Goal: Task Accomplishment & Management: Use online tool/utility

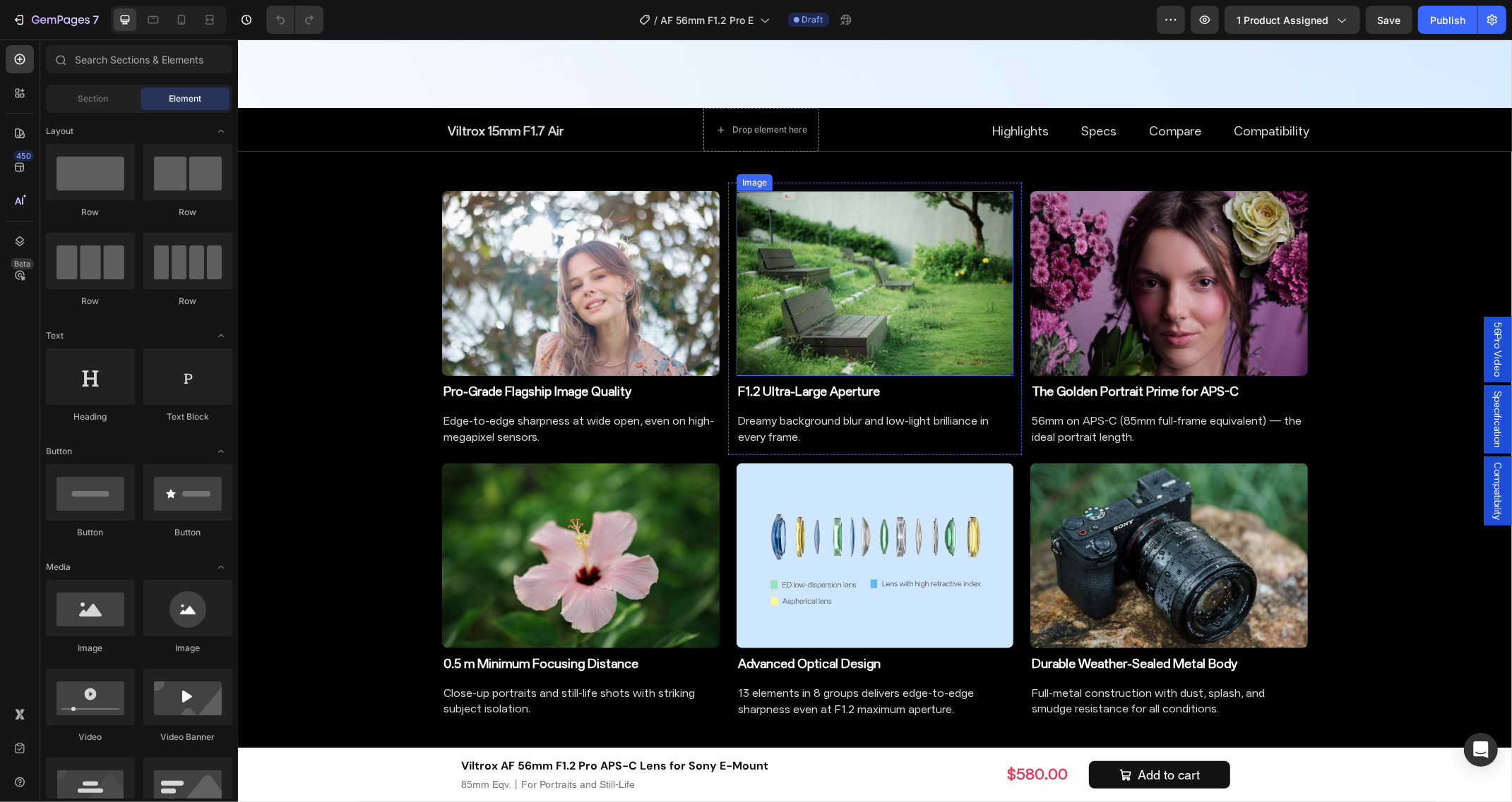
scroll to position [1324, 0]
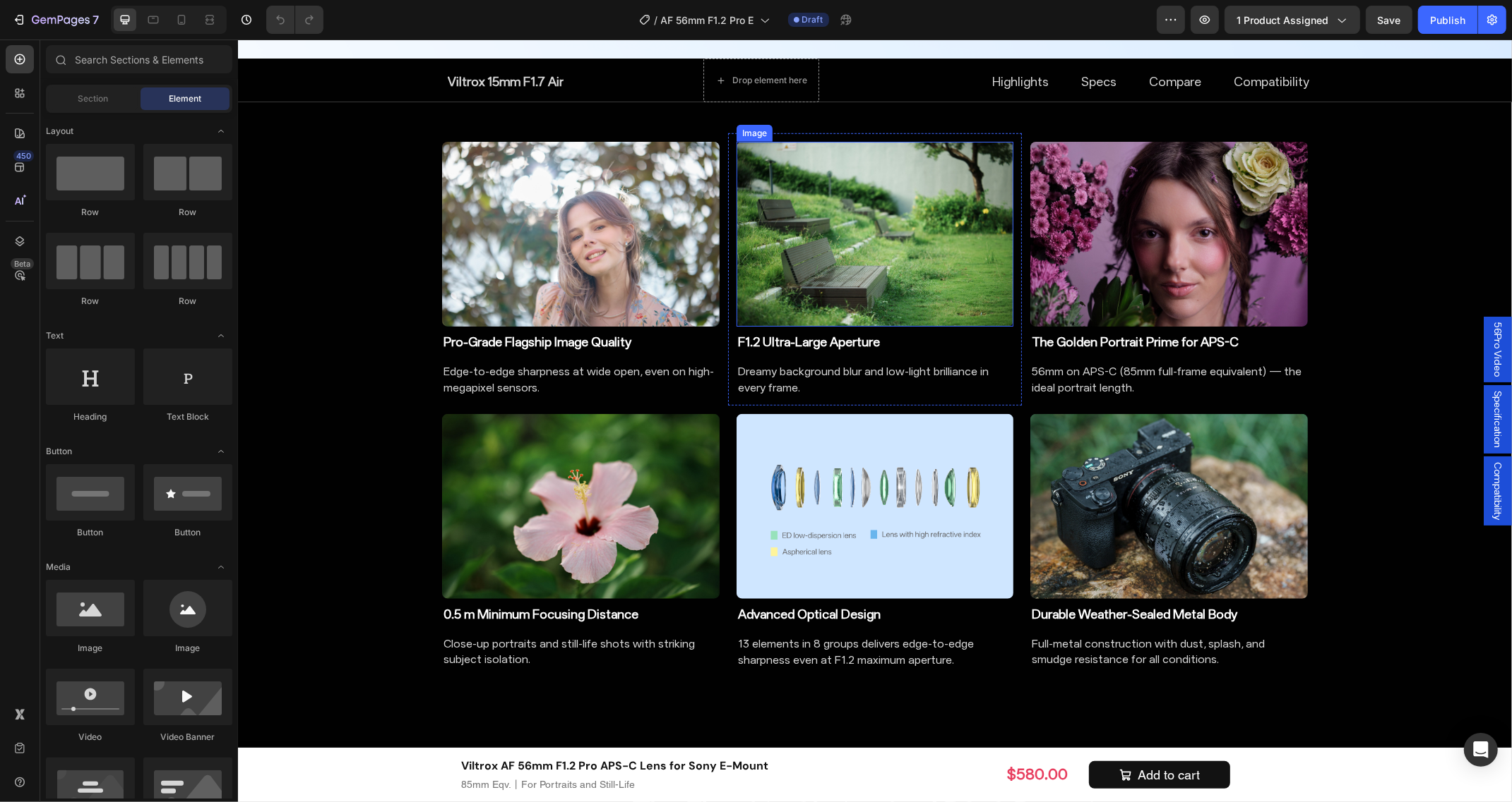
click at [835, 249] on img at bounding box center [875, 234] width 278 height 185
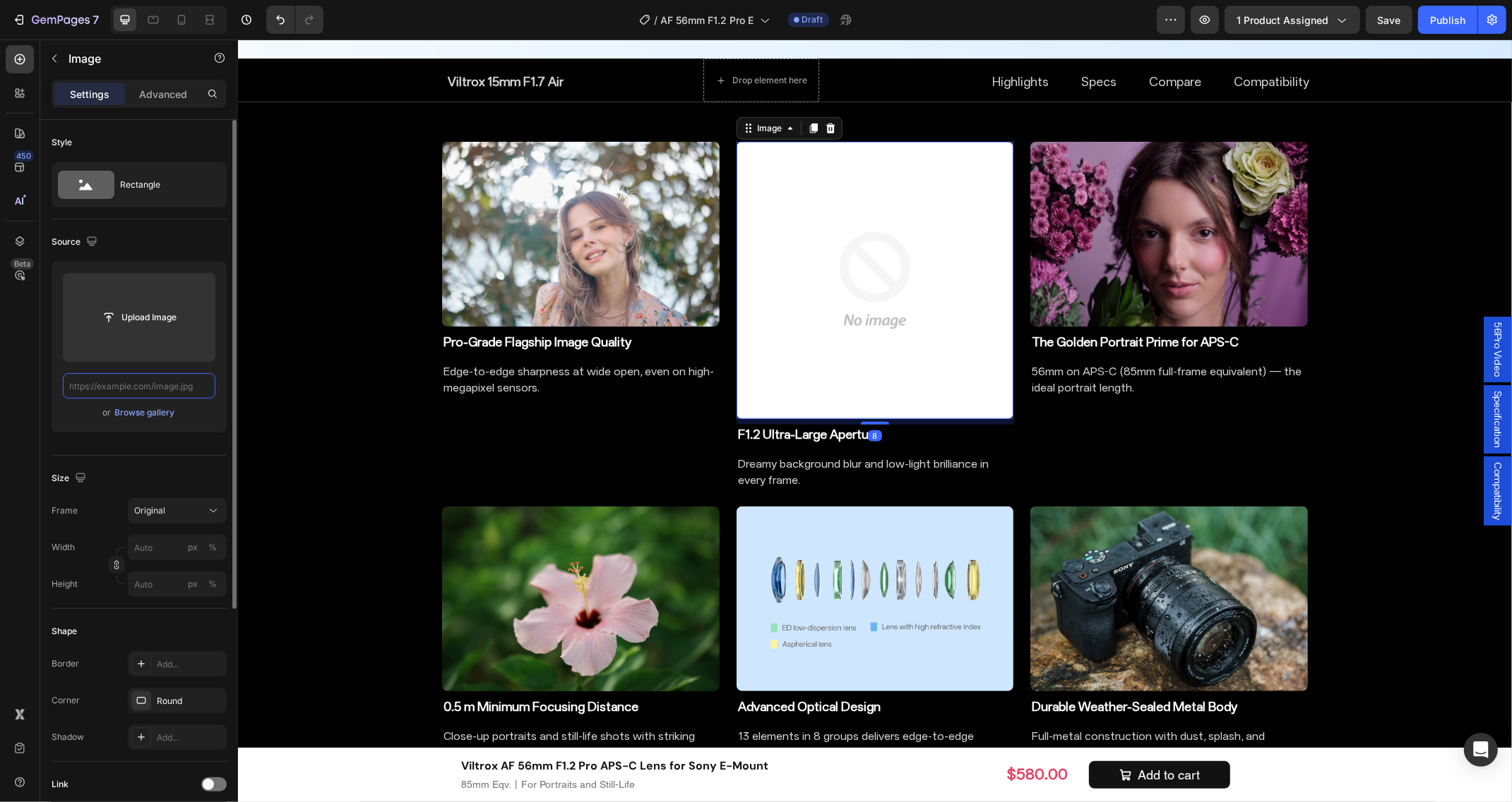
scroll to position [0, 0]
paste input "[URL][DOMAIN_NAME]"
type input "[URL][DOMAIN_NAME]"
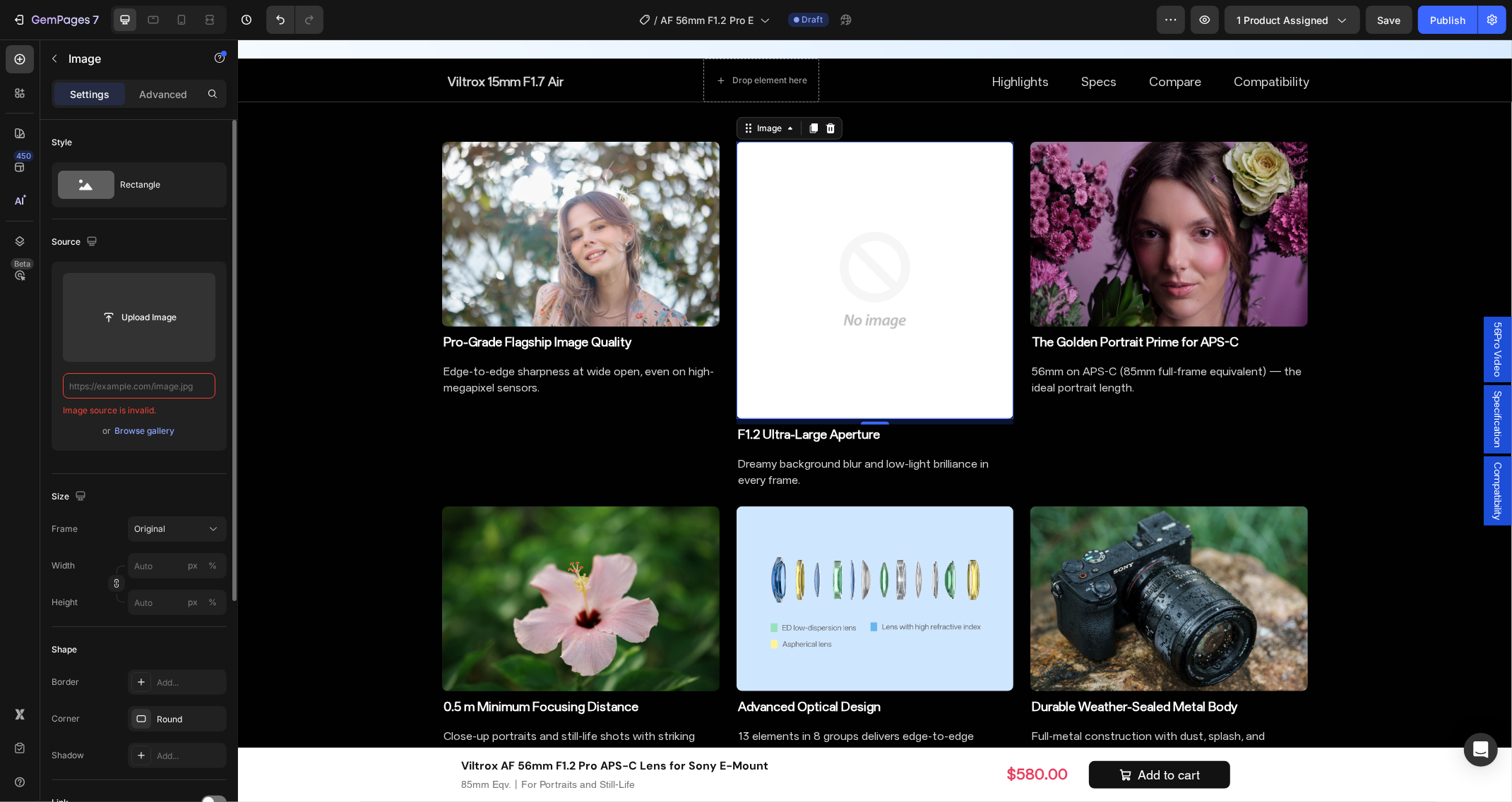
paste input "[URL][DOMAIN_NAME]"
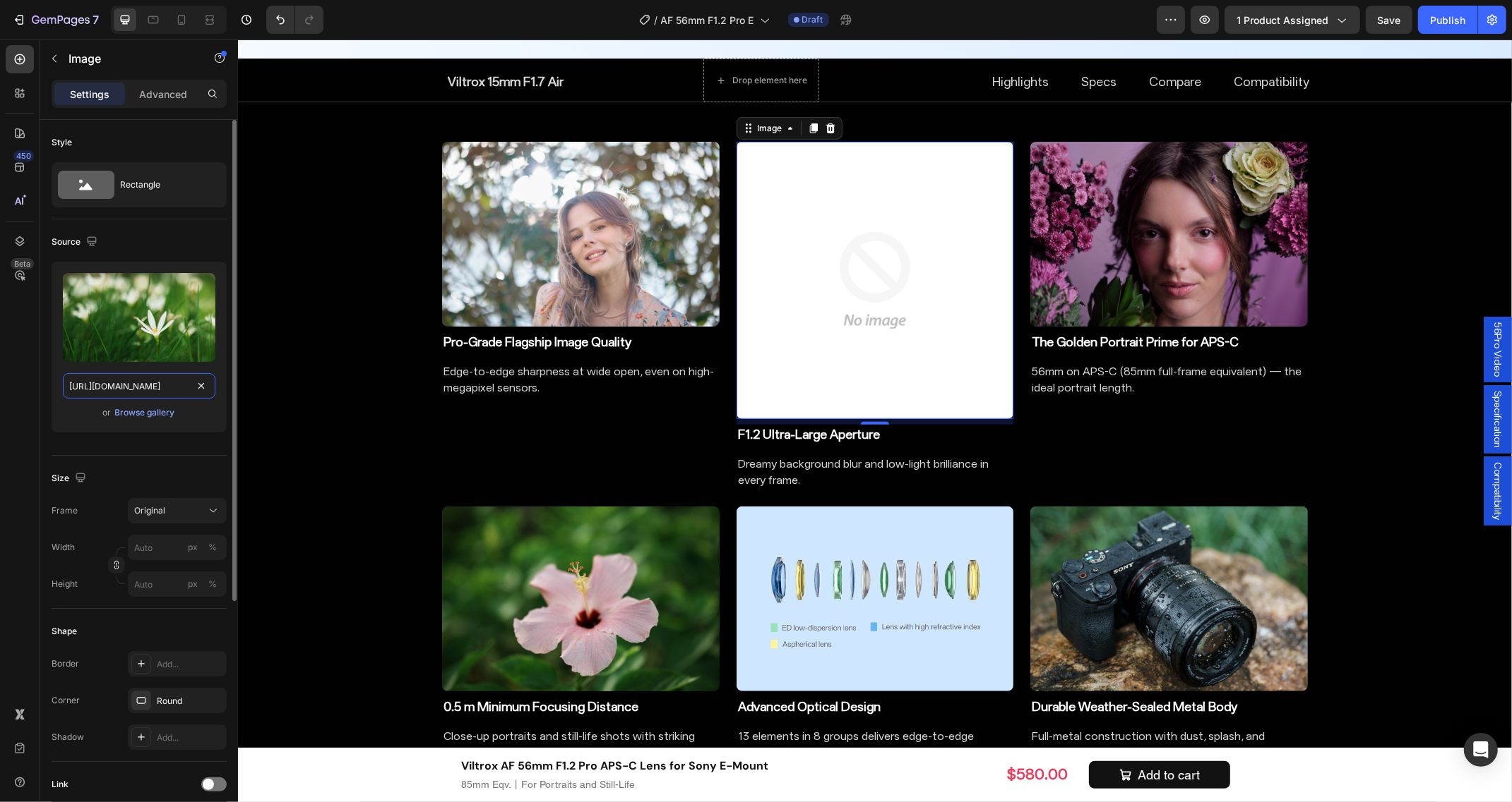
scroll to position [0, 294]
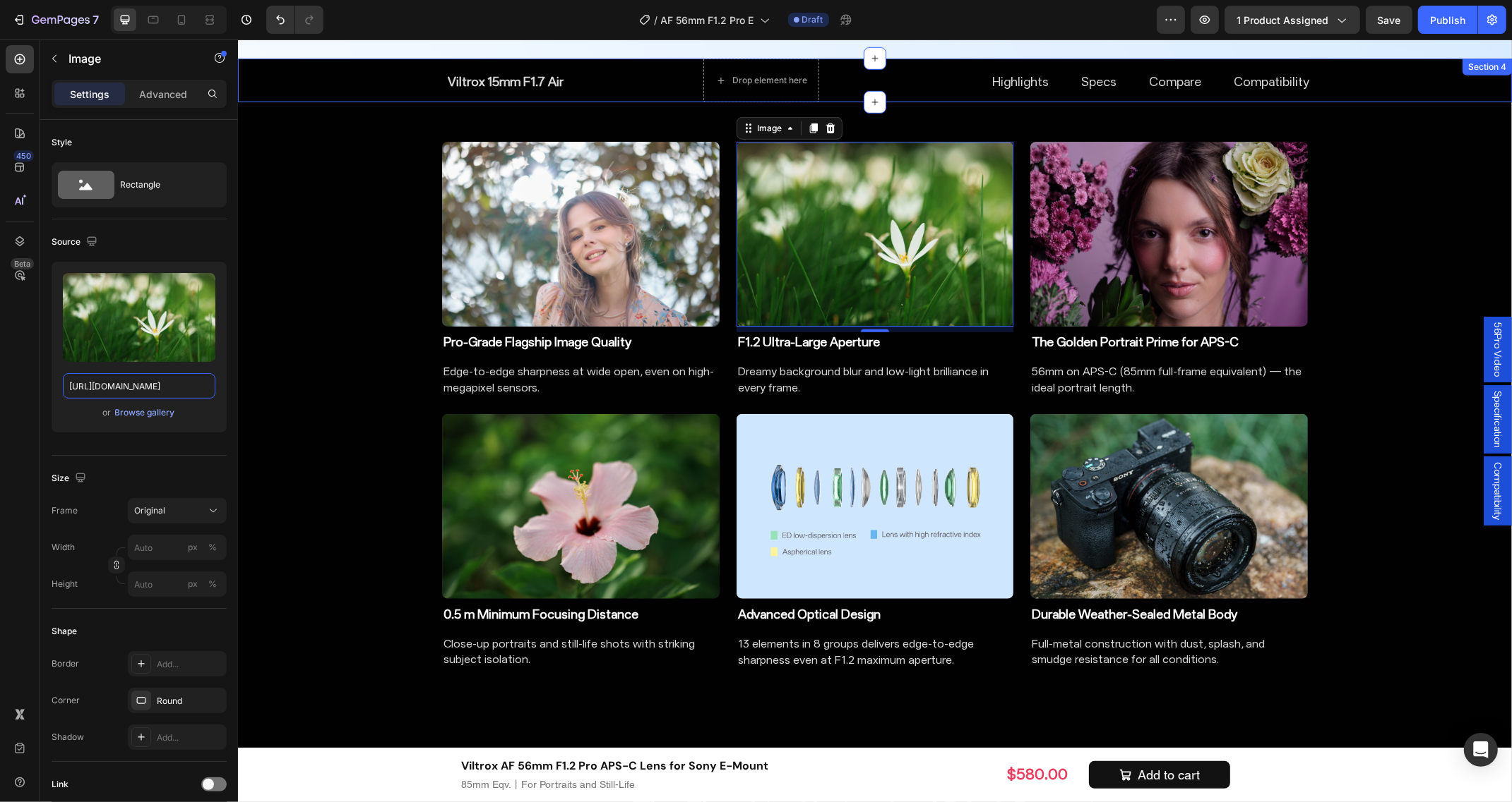
type input "[URL][DOMAIN_NAME]"
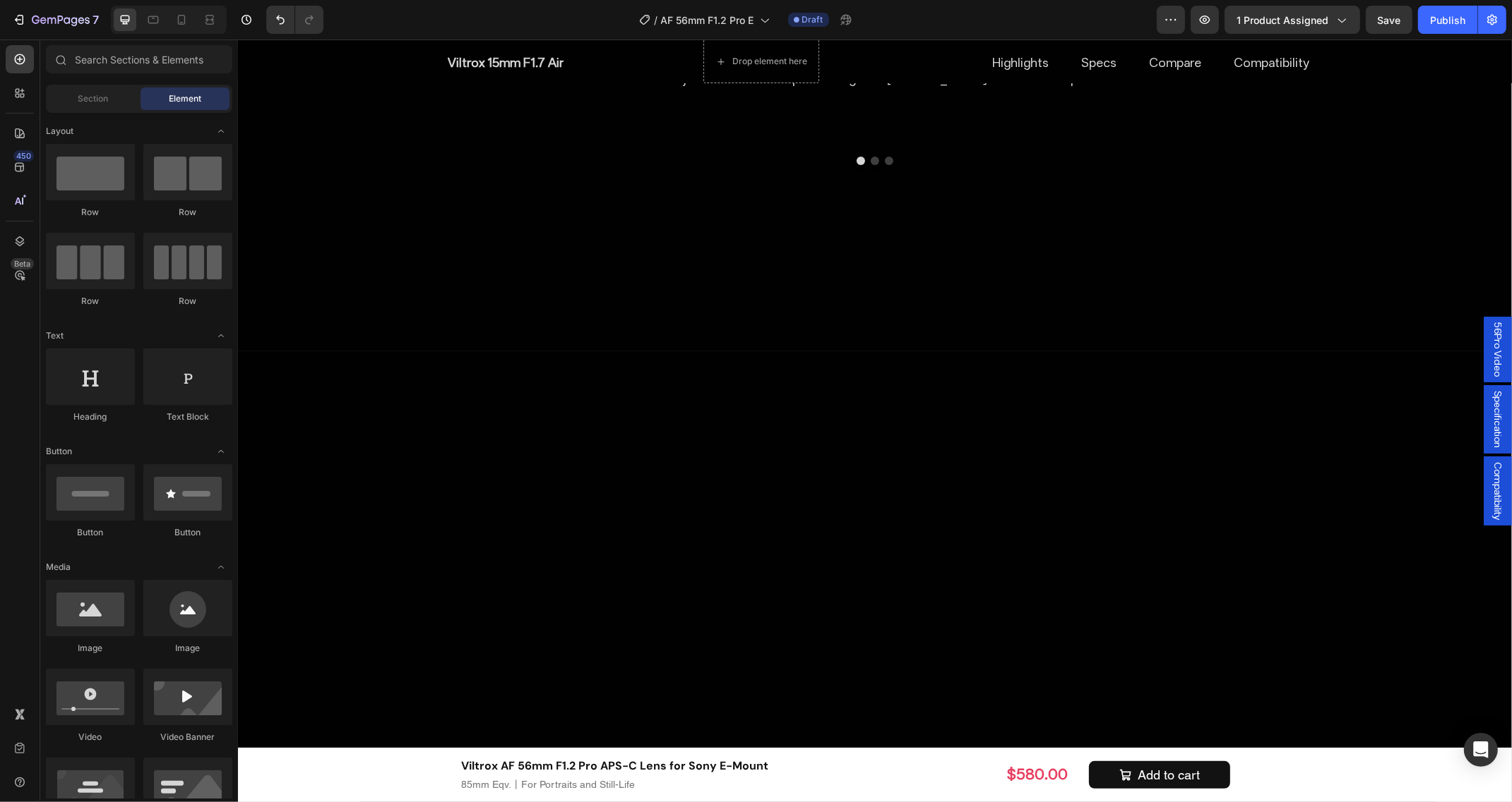
scroll to position [5823, 0]
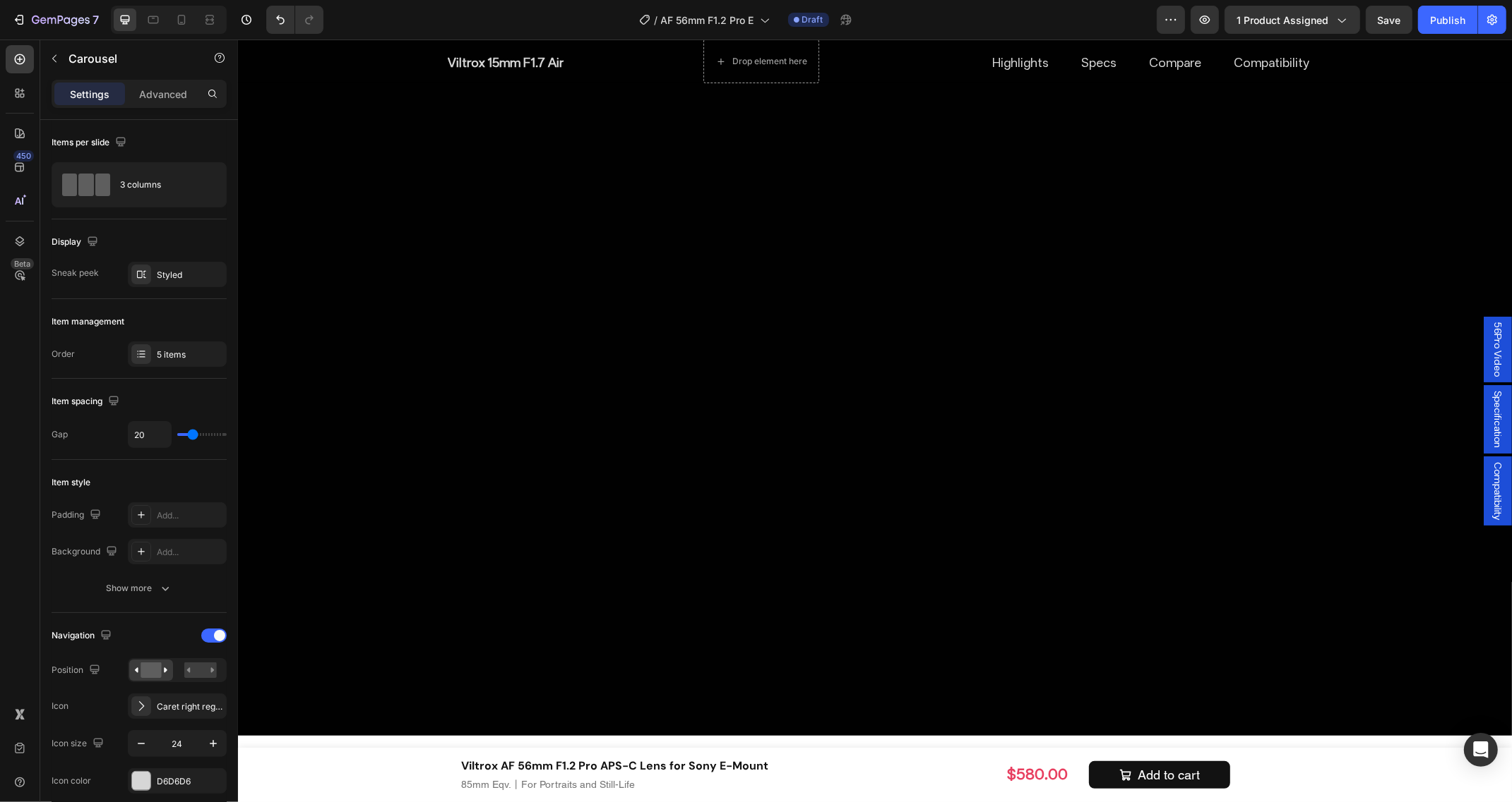
scroll to position [6440, 0]
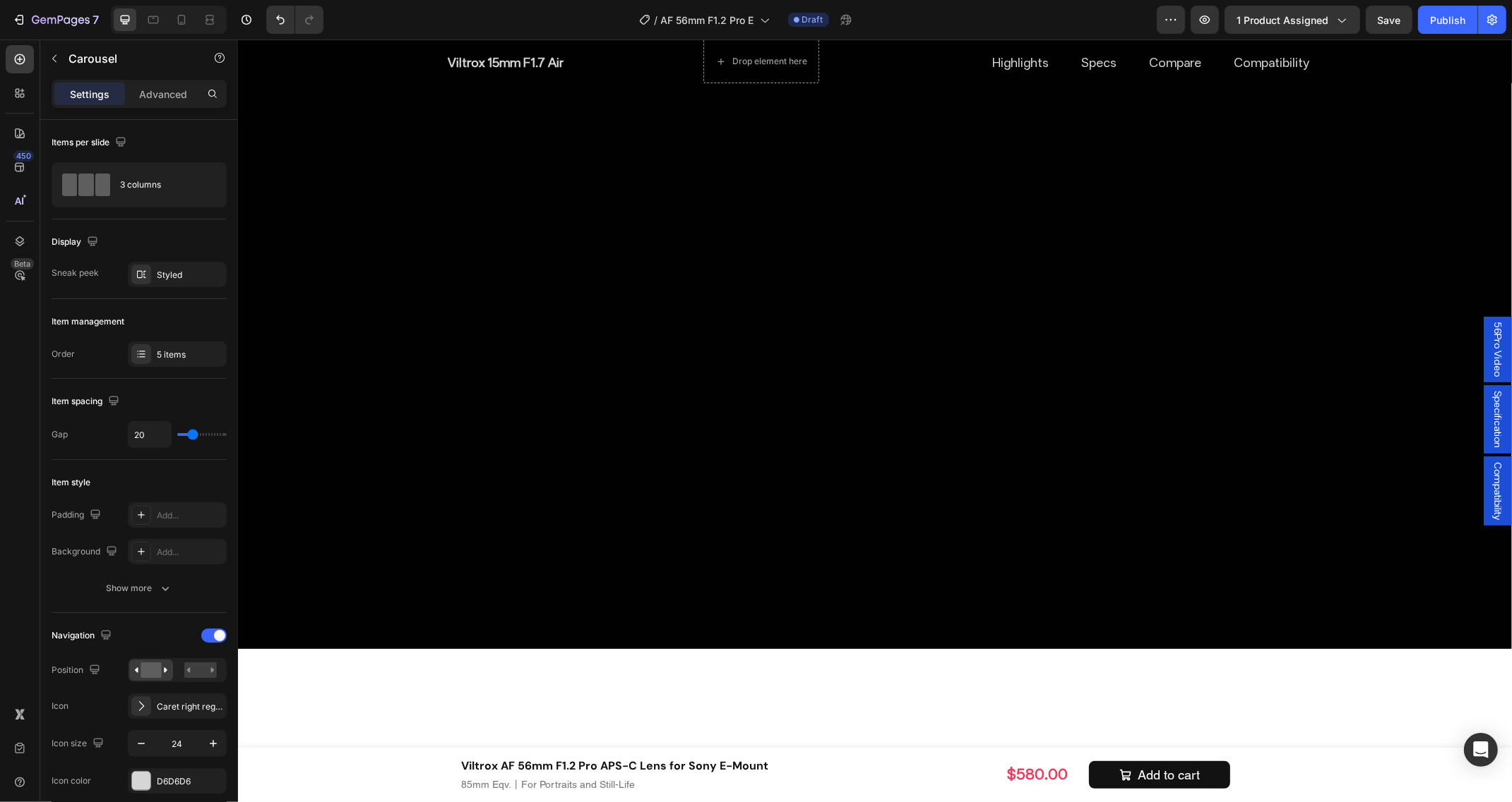
click at [172, 270] on div "Styled" at bounding box center [177, 276] width 41 height 13
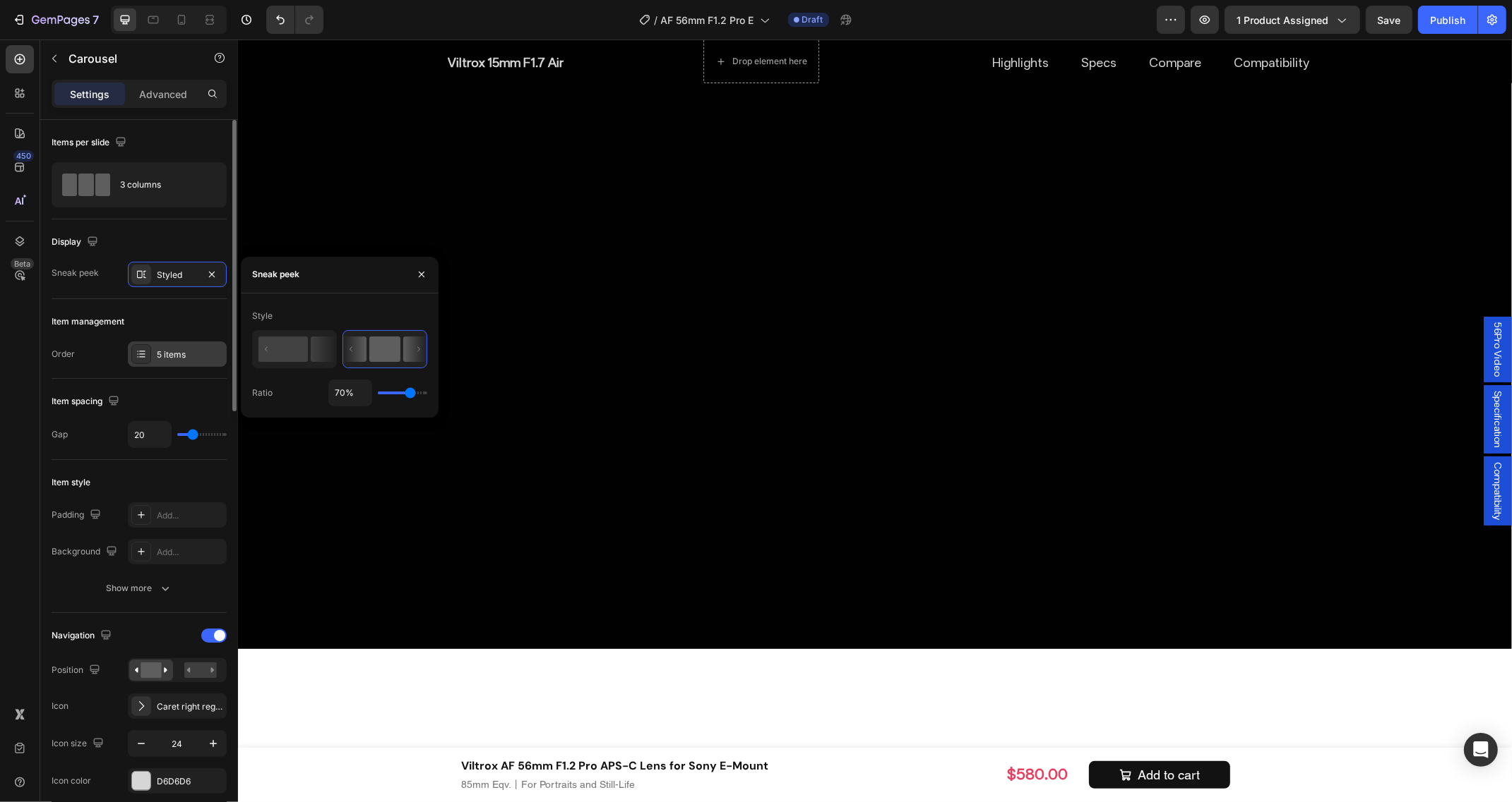
click at [176, 357] on div "5 items" at bounding box center [190, 356] width 67 height 13
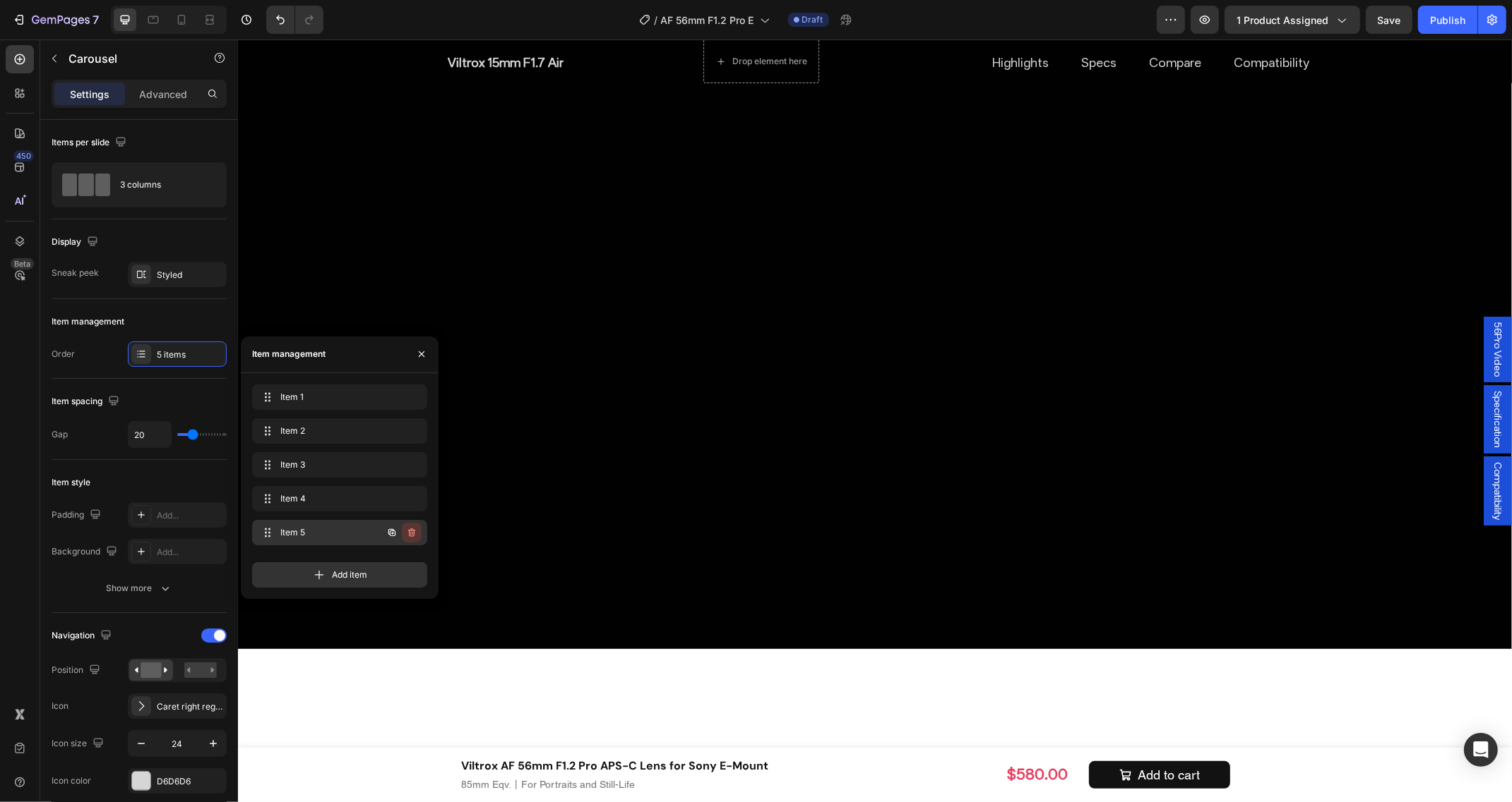
click at [414, 528] on icon "button" at bounding box center [412, 533] width 11 height 11
click at [414, 528] on div "Delete" at bounding box center [403, 533] width 26 height 13
click at [409, 501] on icon "button" at bounding box center [412, 498] width 8 height 8
click at [415, 503] on button "Delete" at bounding box center [402, 498] width 38 height 20
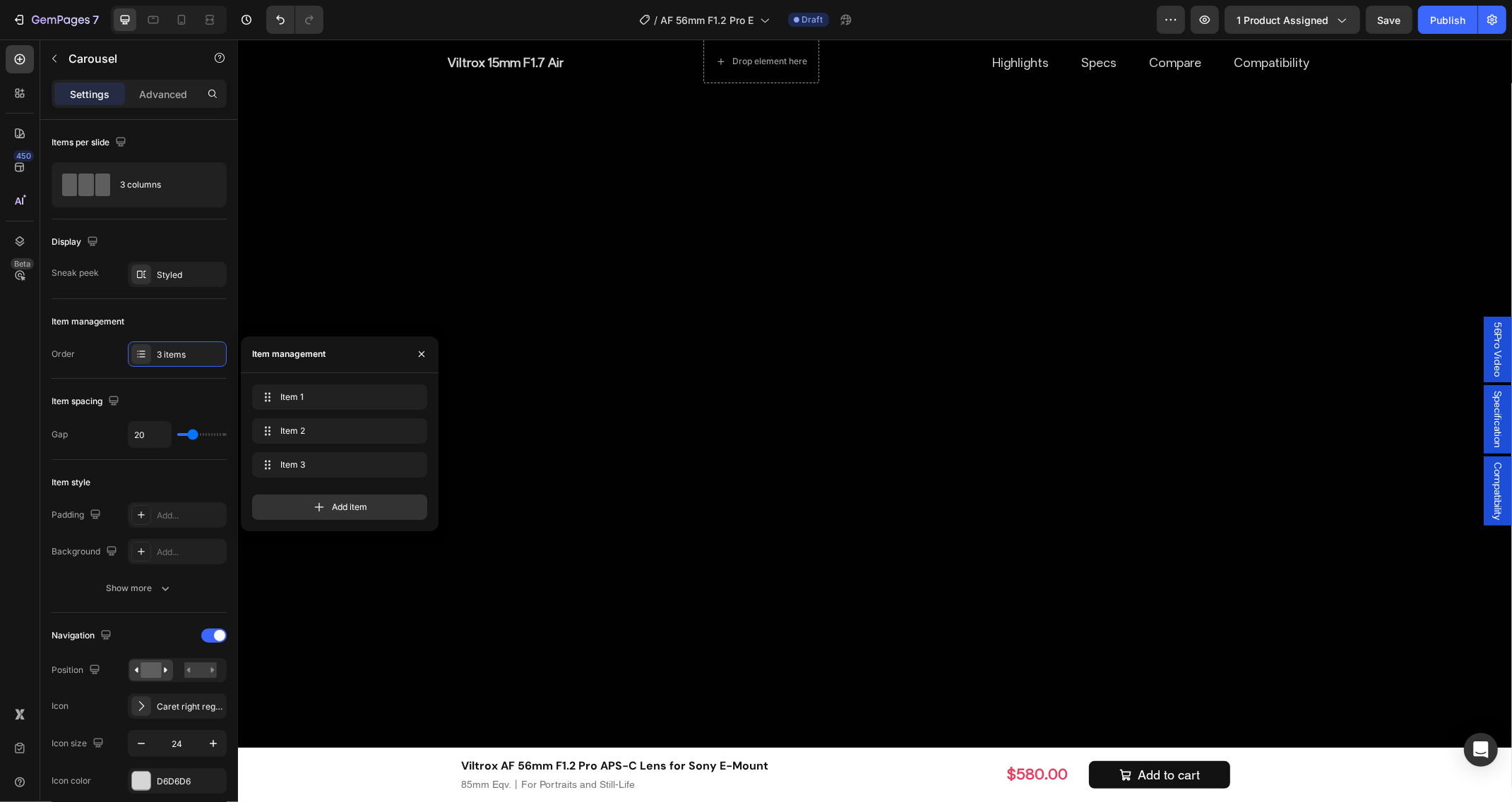
scroll to position [6264, 0]
drag, startPoint x: 482, startPoint y: 234, endPoint x: 495, endPoint y: 233, distance: 13.0
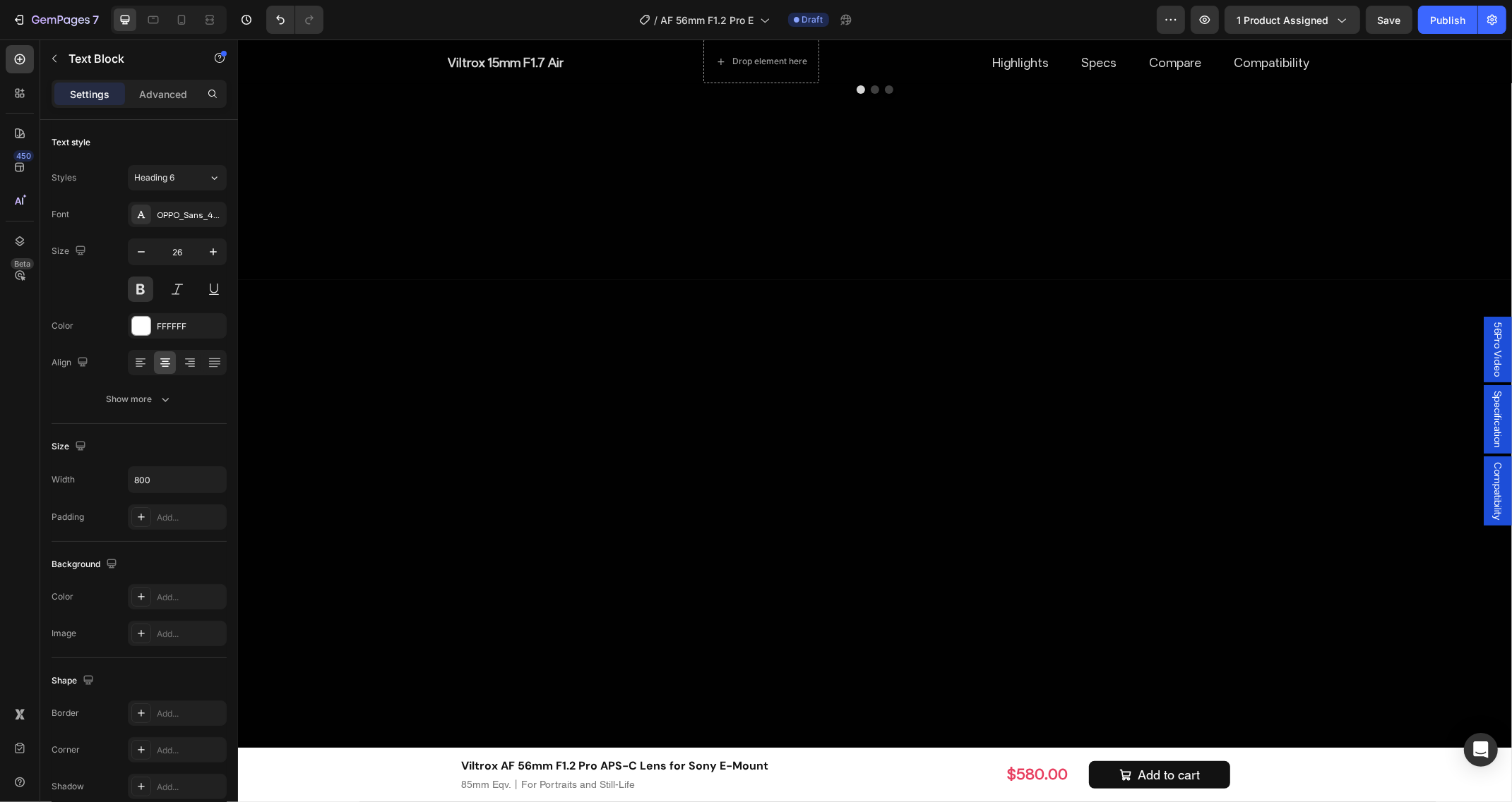
scroll to position [5823, 0]
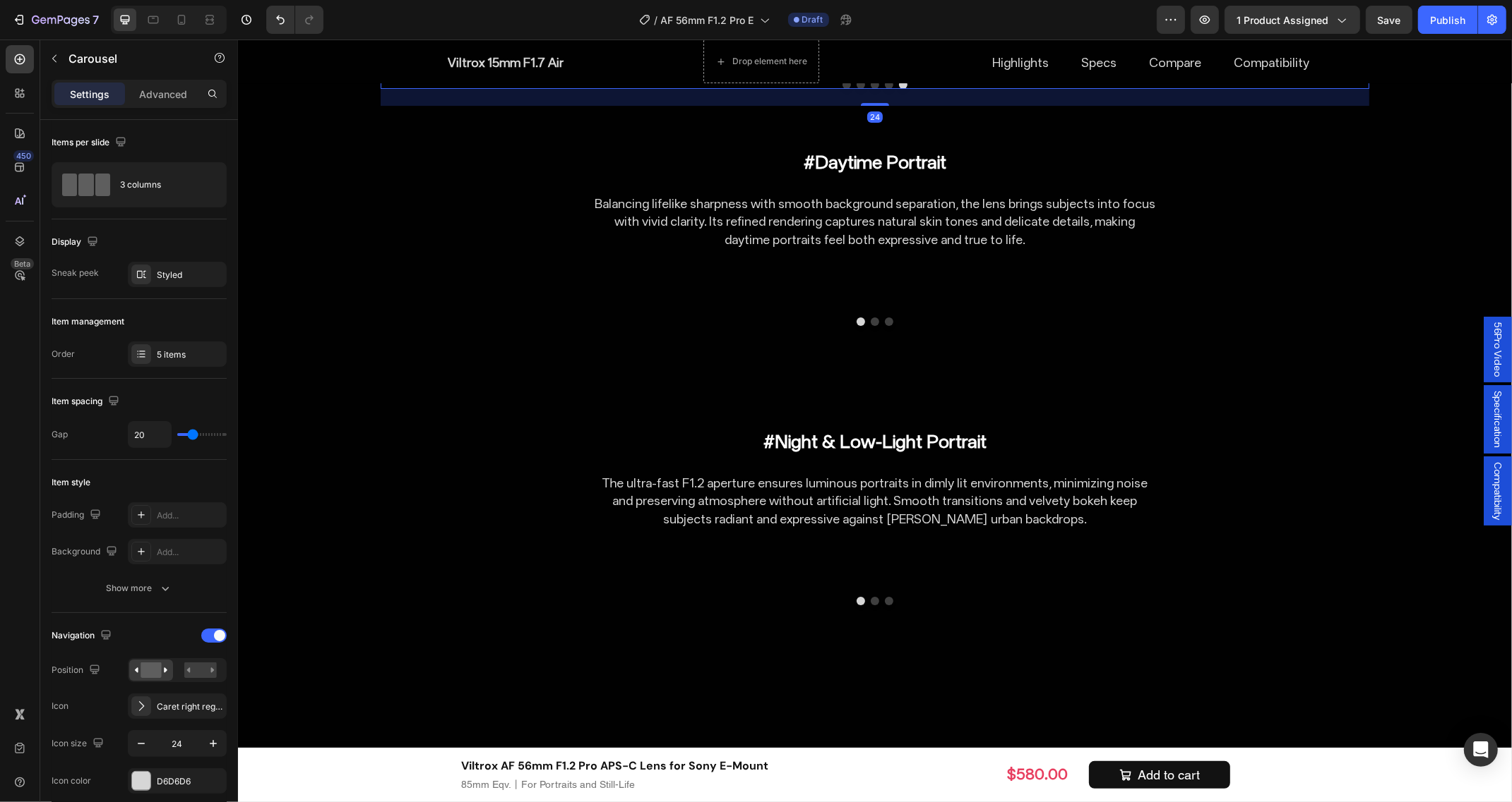
scroll to position [5381, 0]
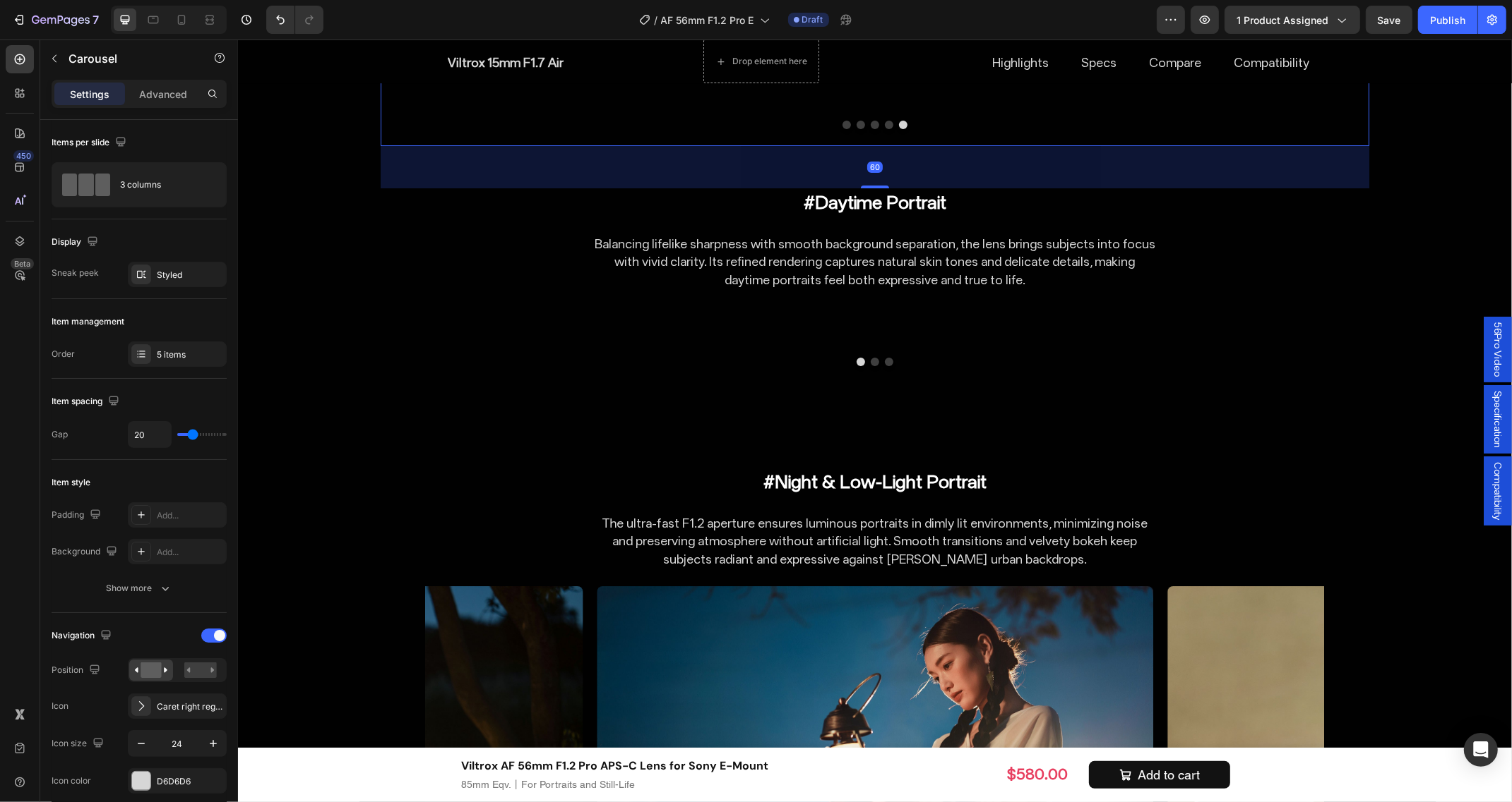
click at [662, 146] on div "Inspiring Creative Scenarios Heading #Landscape Text Block With its 85mm-equiva…" at bounding box center [874, 13] width 988 height 265
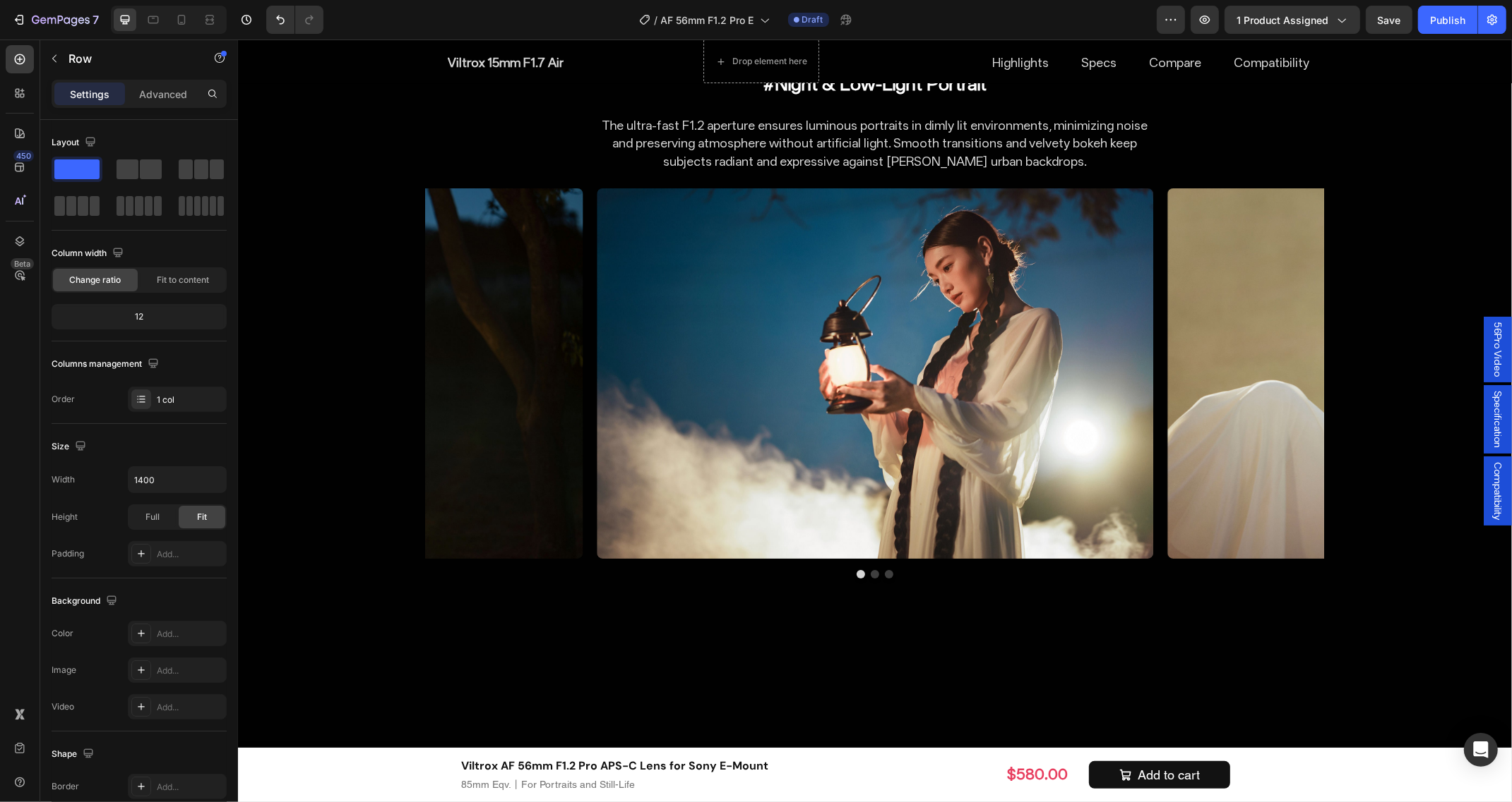
scroll to position [5911, 0]
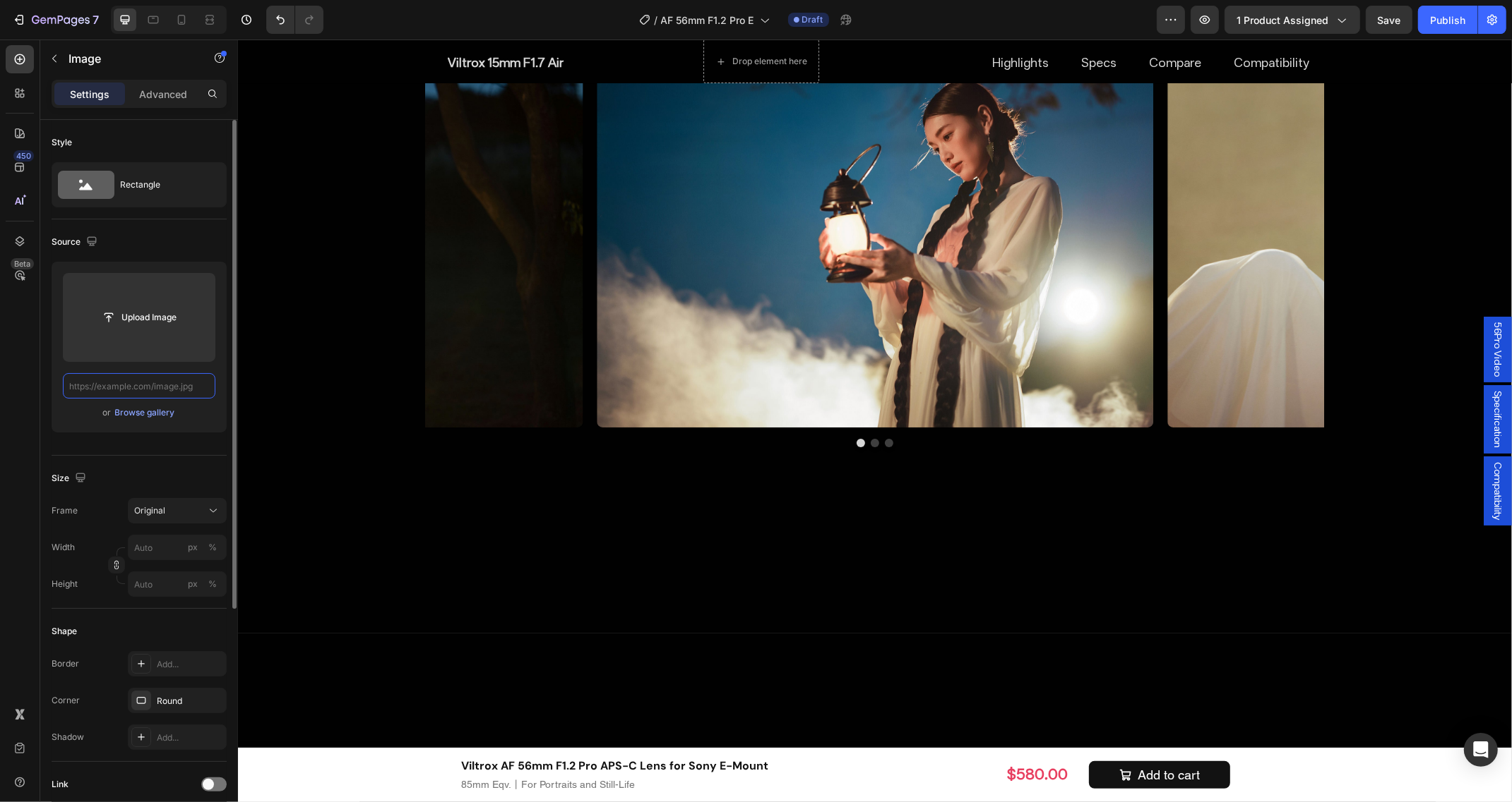
scroll to position [0, 0]
paste input "[URL][DOMAIN_NAME]"
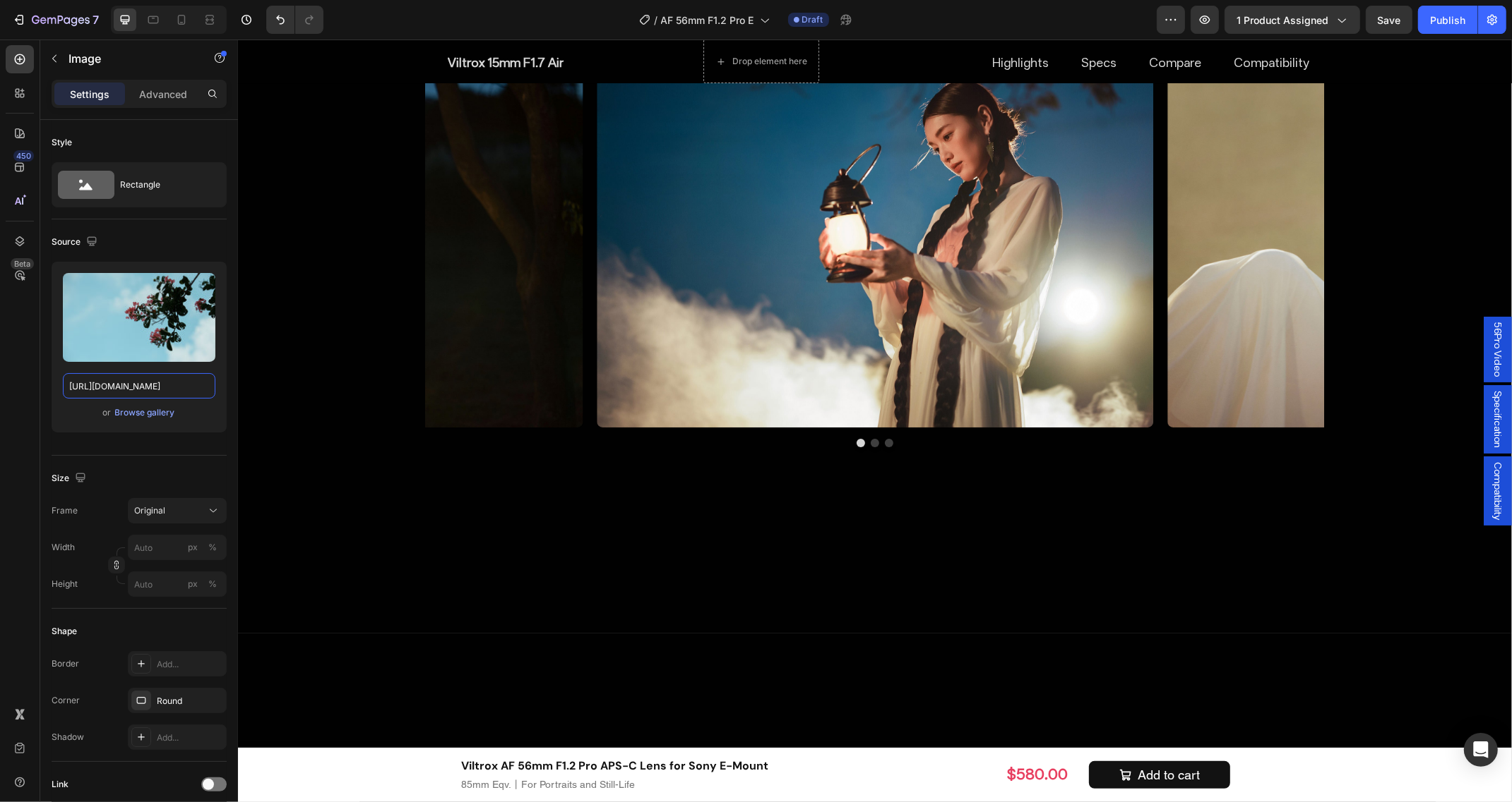
type input "[URL][DOMAIN_NAME]"
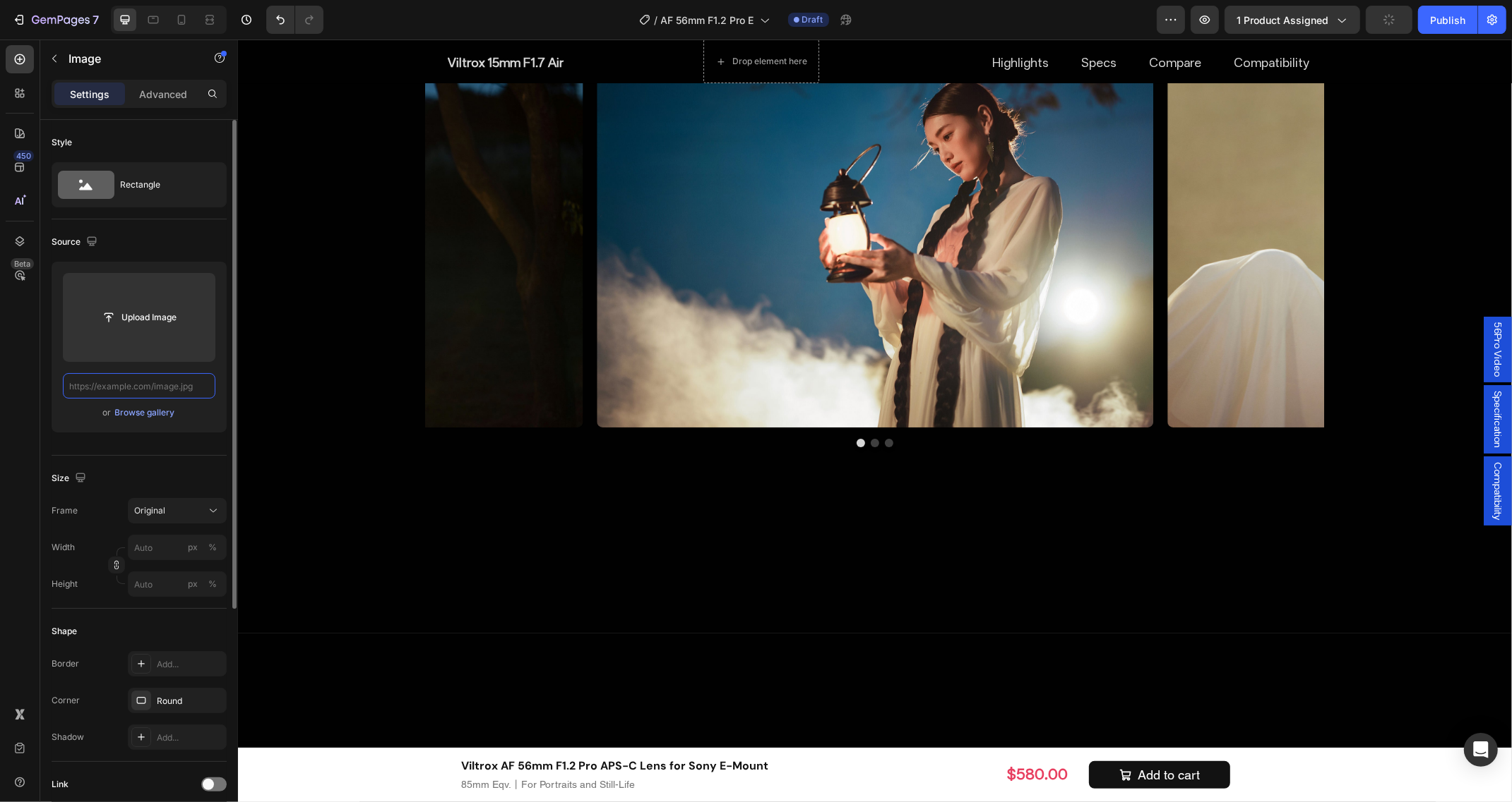
paste input "[URL][DOMAIN_NAME]"
type input "[URL][DOMAIN_NAME]"
